Goal: Transaction & Acquisition: Purchase product/service

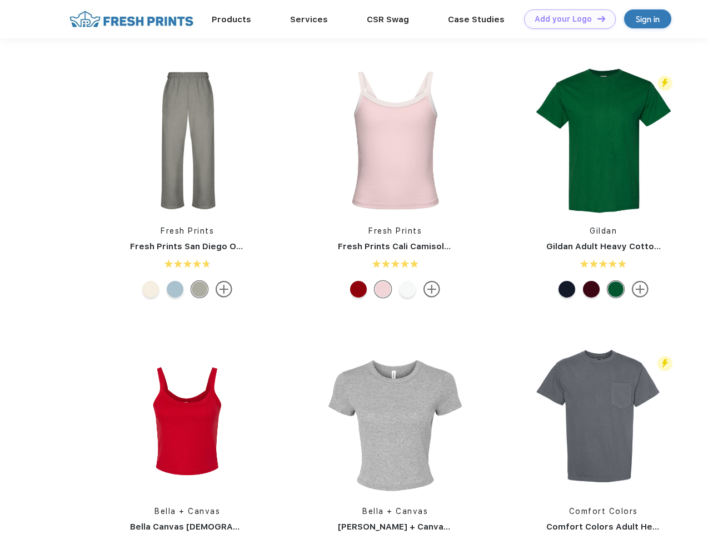
scroll to position [1, 0]
click at [566, 19] on link "Add your Logo Design Tool" at bounding box center [570, 18] width 92 height 19
click at [0, 0] on div "Design Tool" at bounding box center [0, 0] width 0 height 0
click at [596, 18] on link "Add your Logo Design Tool" at bounding box center [570, 18] width 92 height 19
click at [187, 140] on img at bounding box center [187, 140] width 148 height 148
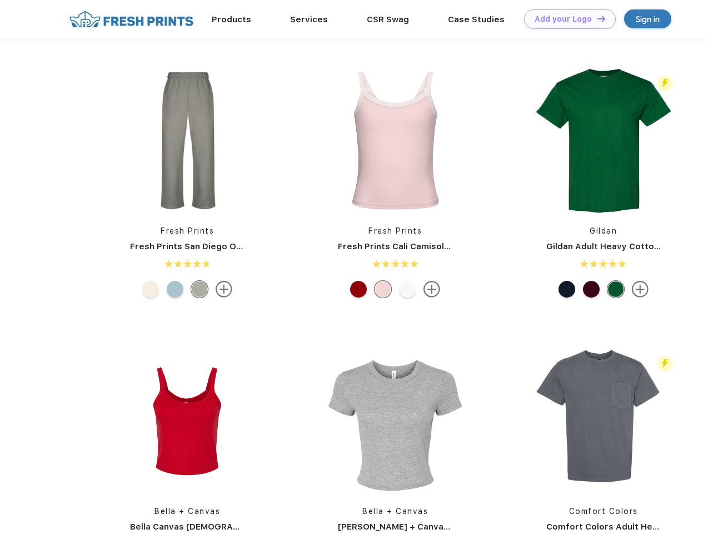
click at [151, 289] on div at bounding box center [150, 289] width 17 height 17
click at [175, 289] on div at bounding box center [175, 289] width 17 height 17
click at [200, 289] on div at bounding box center [199, 289] width 17 height 17
click at [395, 140] on img at bounding box center [395, 140] width 148 height 148
click at [358, 289] on div at bounding box center [358, 289] width 17 height 17
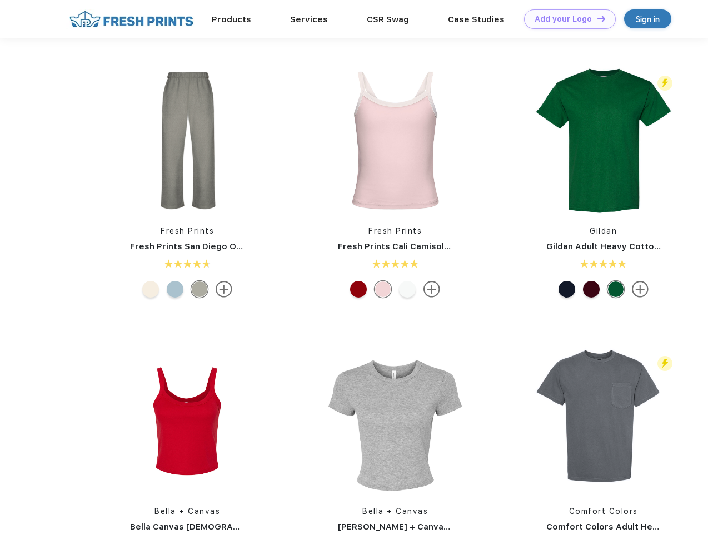
click at [383, 289] on div at bounding box center [383, 289] width 17 height 17
